Goal: Task Accomplishment & Management: Use online tool/utility

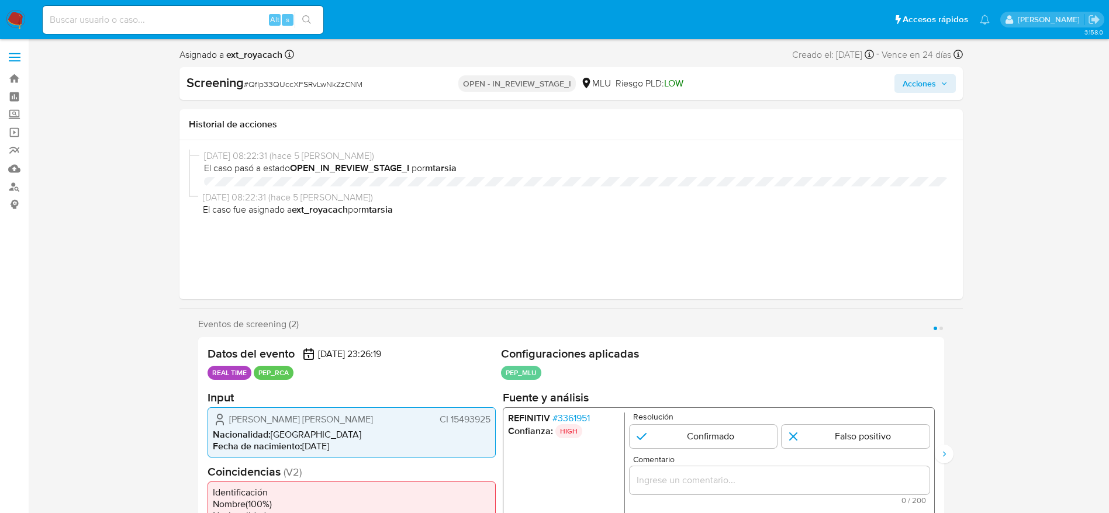
select select "10"
click at [276, 91] on div "Screening # QfIp33QUccXFSRvLwNkZzCNM" at bounding box center [313, 83] width 252 height 18
copy span "QfIp33QUccXFSRvLwNkZzCNM"
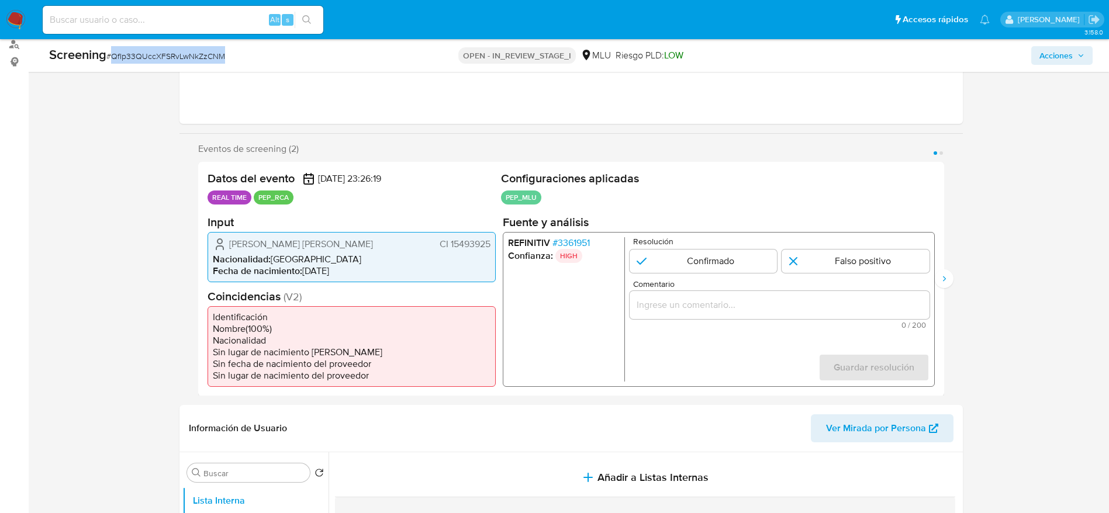
scroll to position [175, 0]
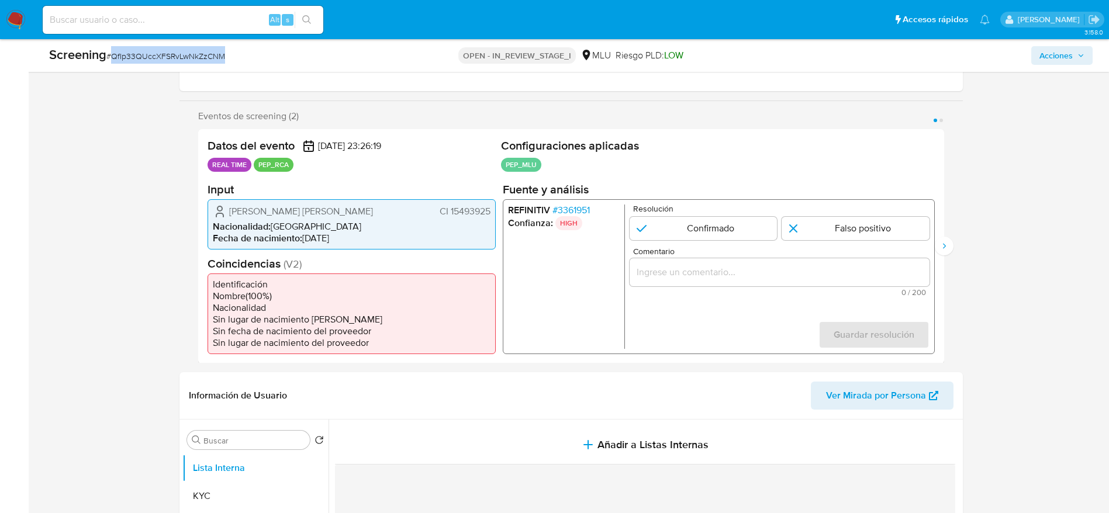
copy span "QfIp33QUccXFSRvLwNkZzCNM"
drag, startPoint x: 218, startPoint y: 215, endPoint x: 494, endPoint y: 214, distance: 276.6
click at [494, 214] on div "[PERSON_NAME] [PERSON_NAME] 15493925 Nacionalidad : Uruguay Fecha de nacimiento…" at bounding box center [352, 224] width 288 height 50
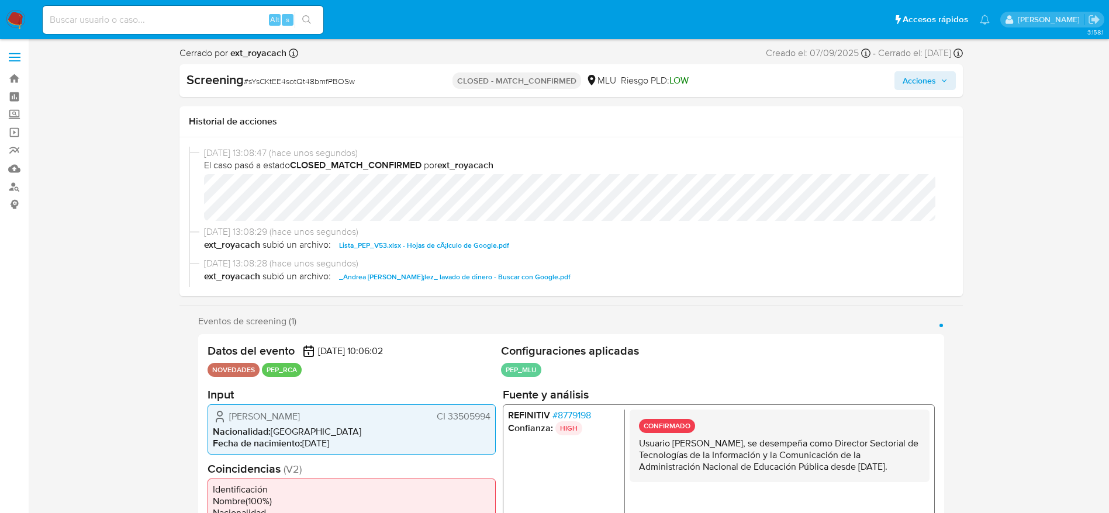
select select "10"
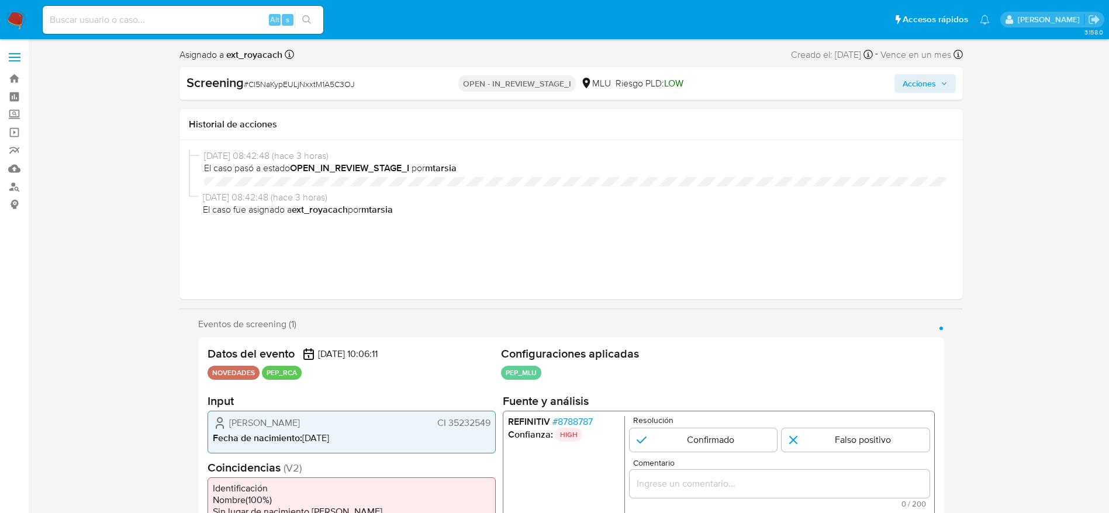
select select "10"
